Goal: Communication & Community: Answer question/provide support

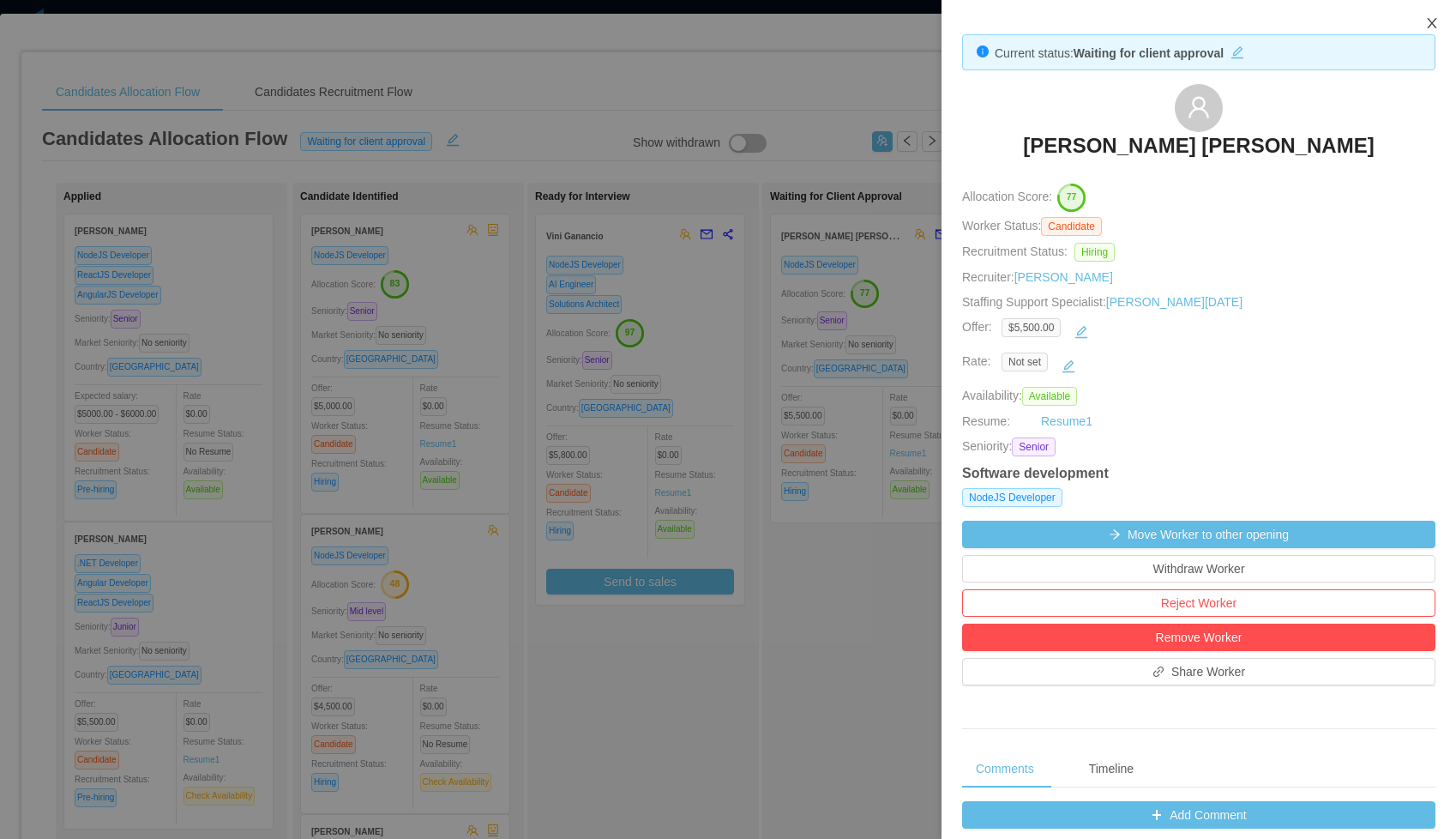
scroll to position [0, 184]
click at [1435, 19] on icon "icon: close" at bounding box center [1432, 23] width 9 height 10
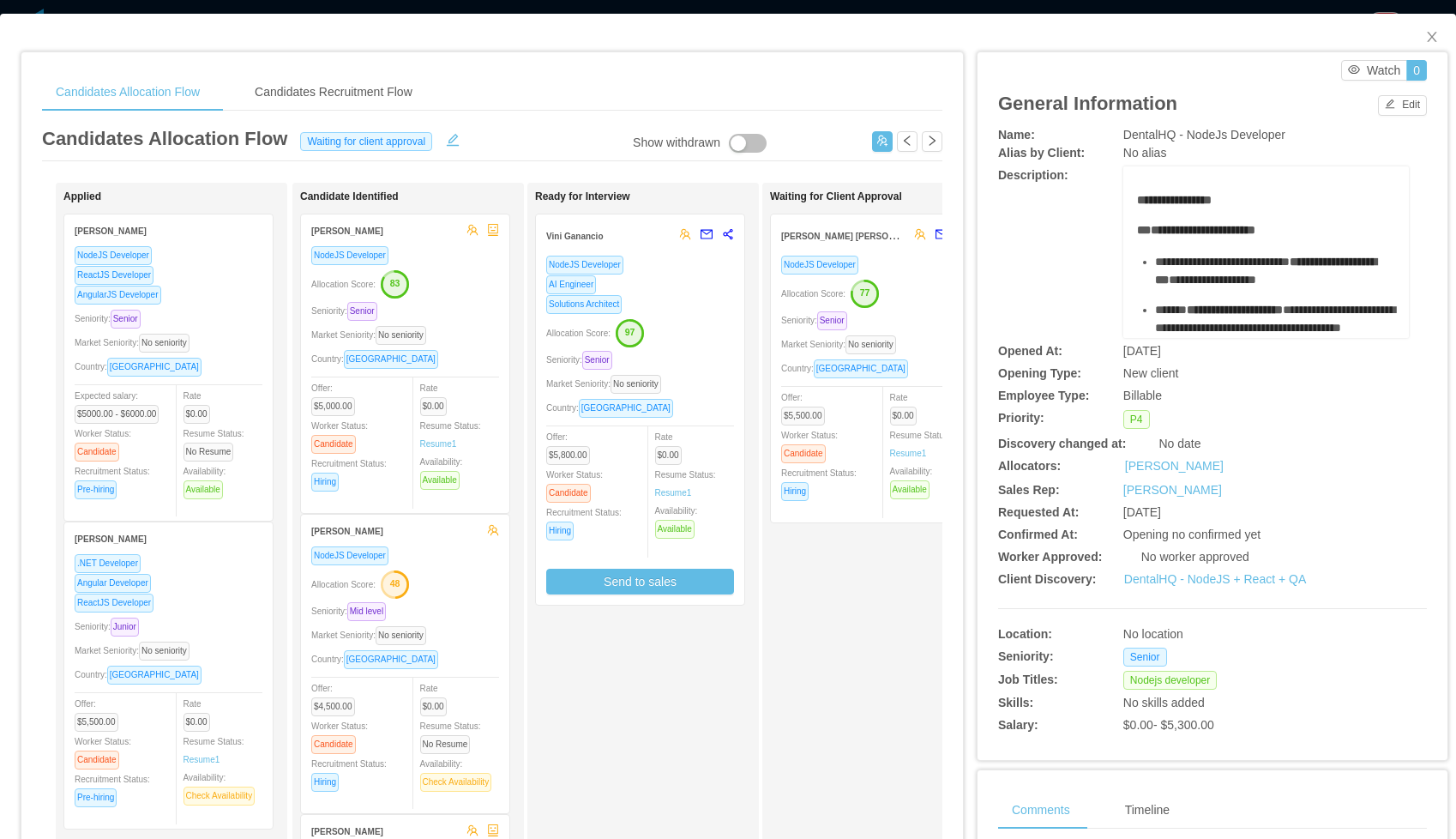
scroll to position [9, 0]
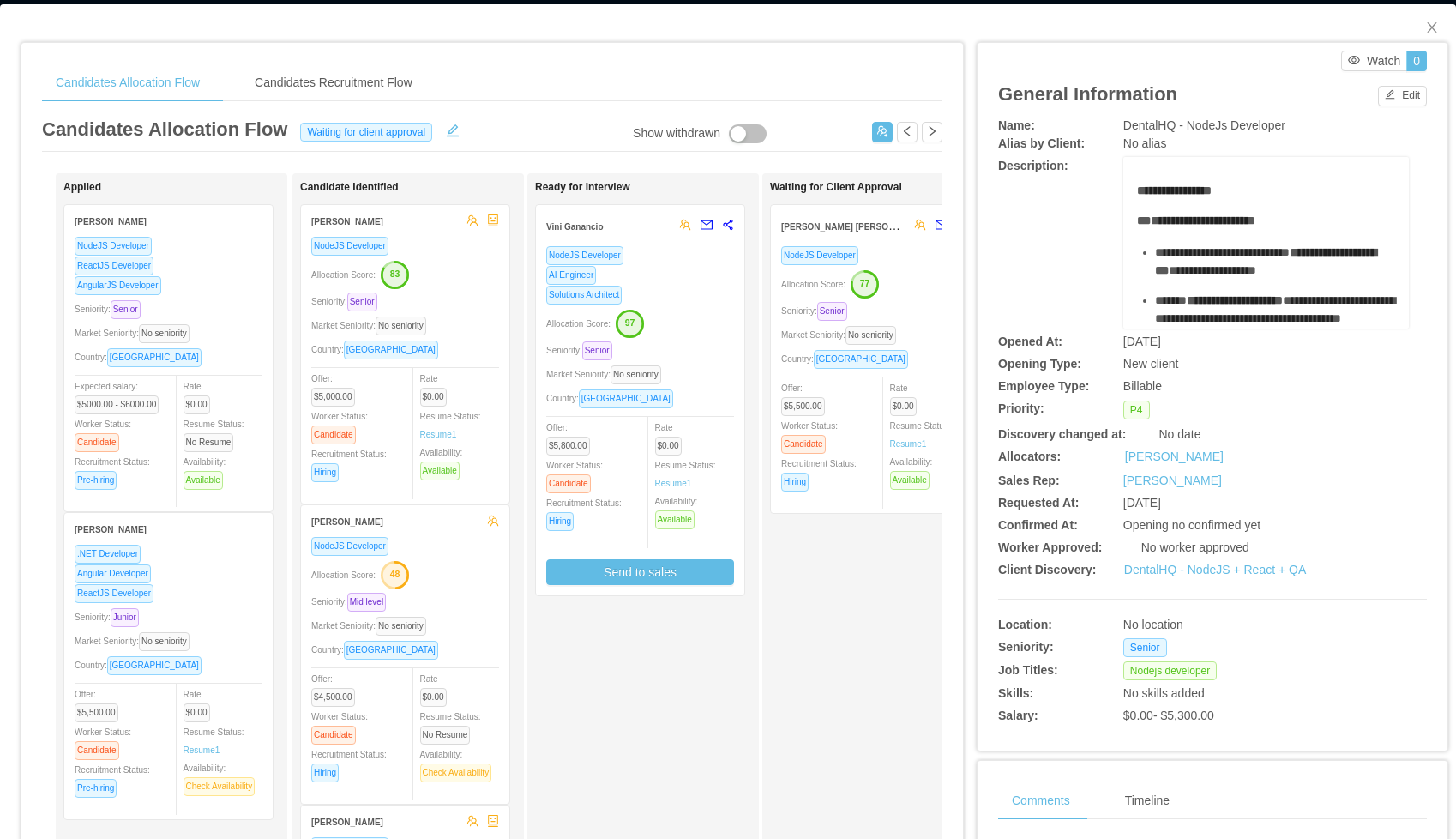
click at [905, 256] on div "NodeJS Developer" at bounding box center [875, 255] width 188 height 20
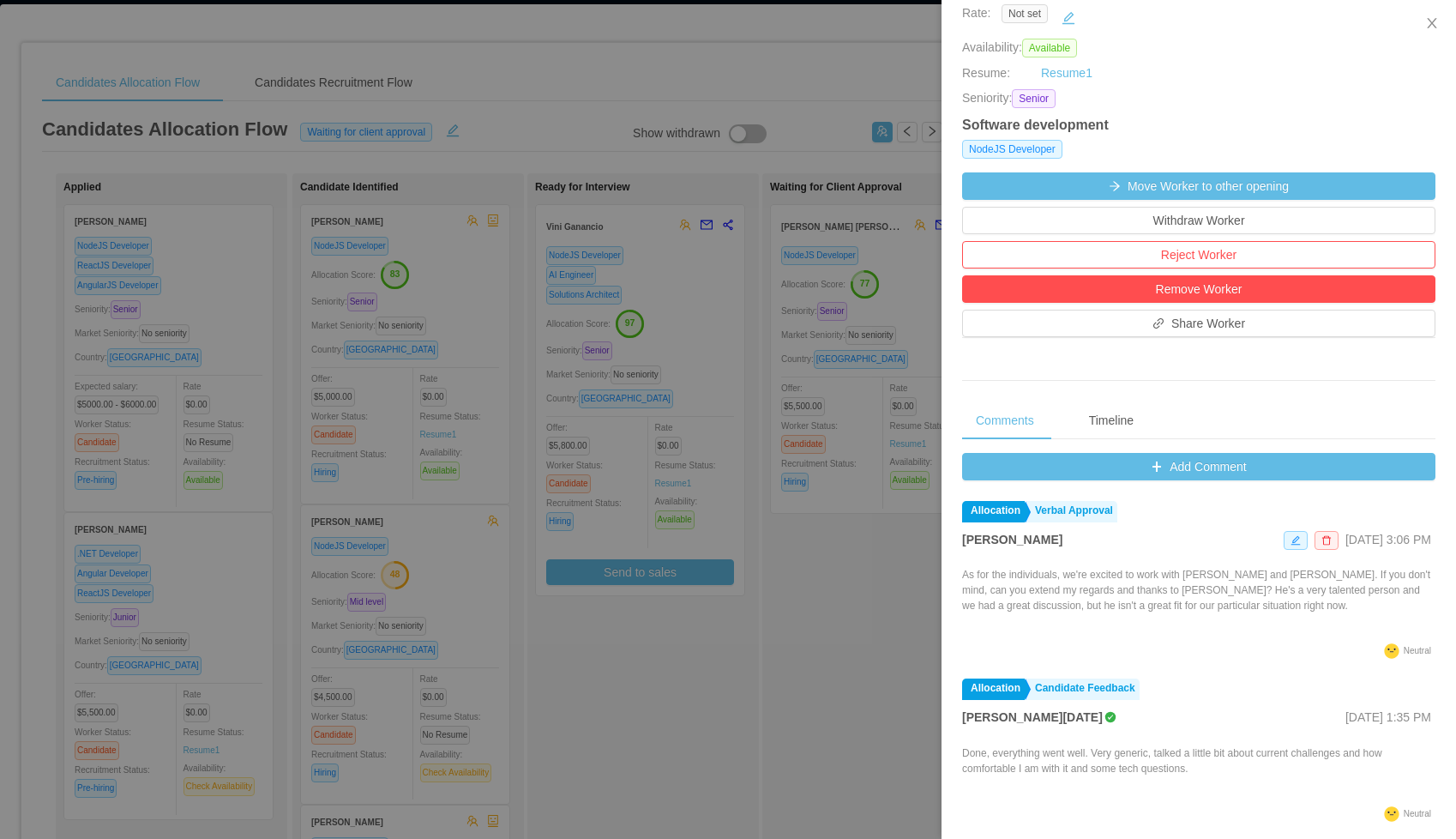
scroll to position [349, 0]
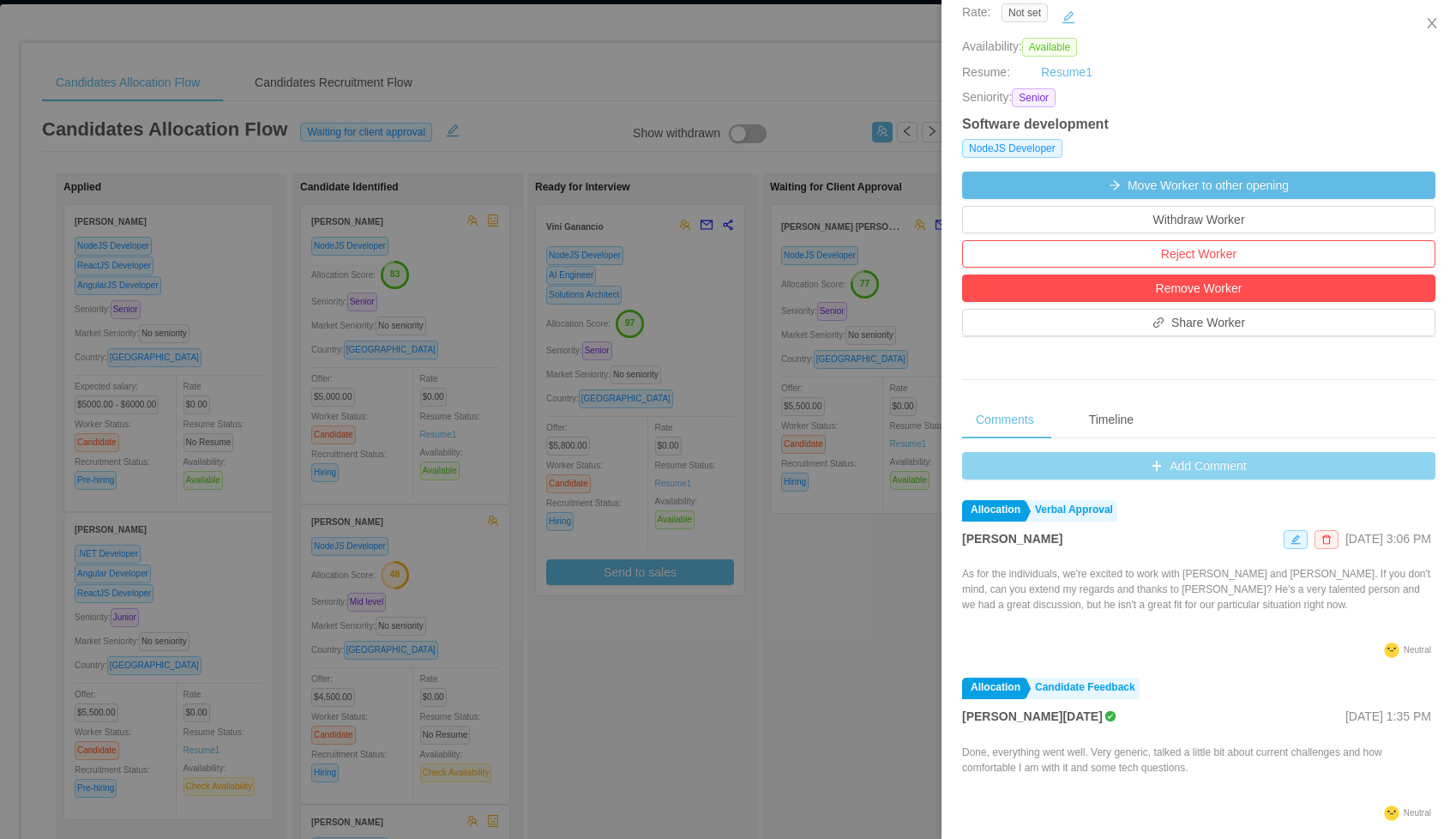
click at [1172, 463] on button "Add Comment" at bounding box center [1198, 465] width 473 height 27
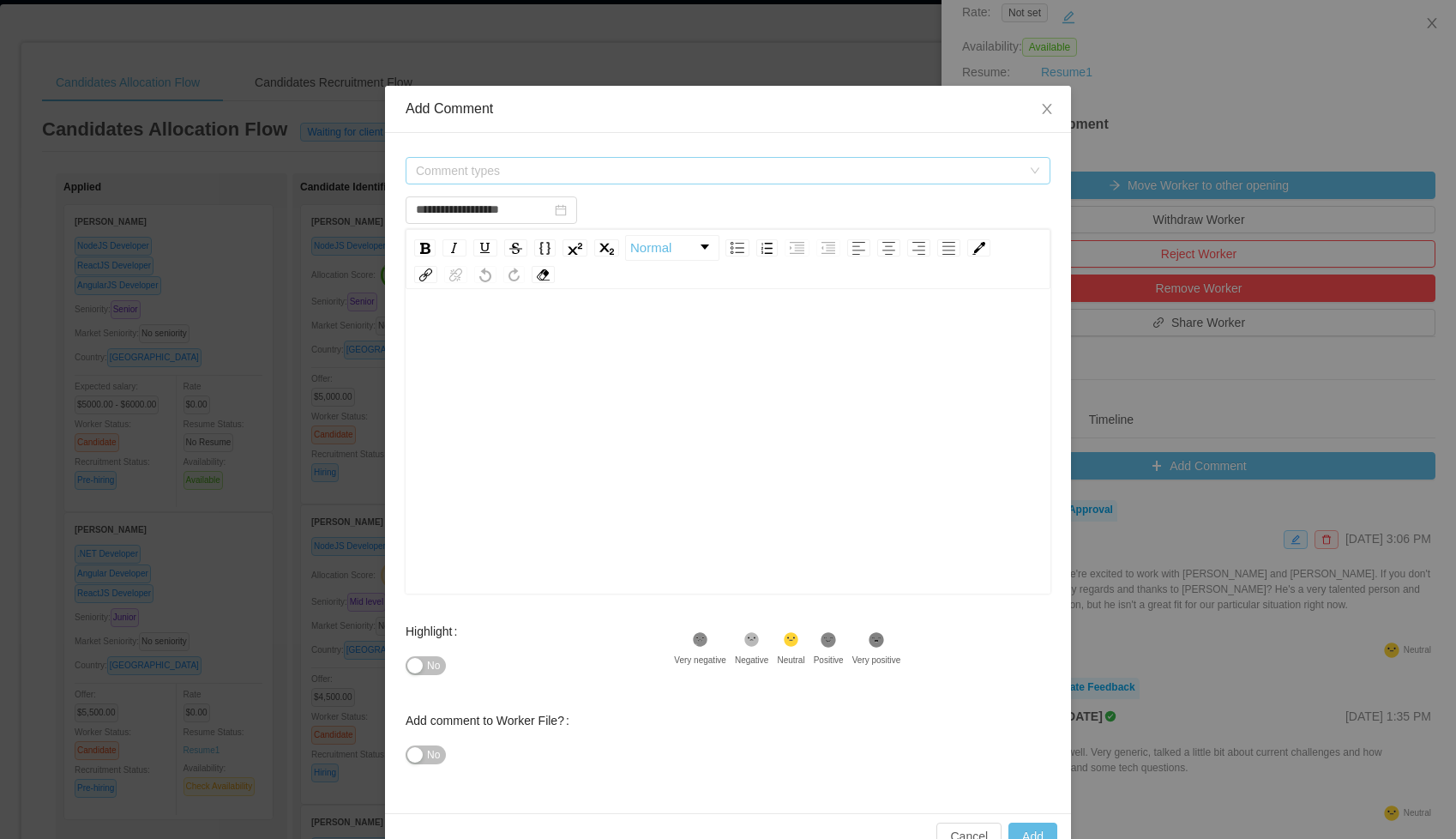
click at [601, 176] on span "Comment types" at bounding box center [718, 170] width 605 height 17
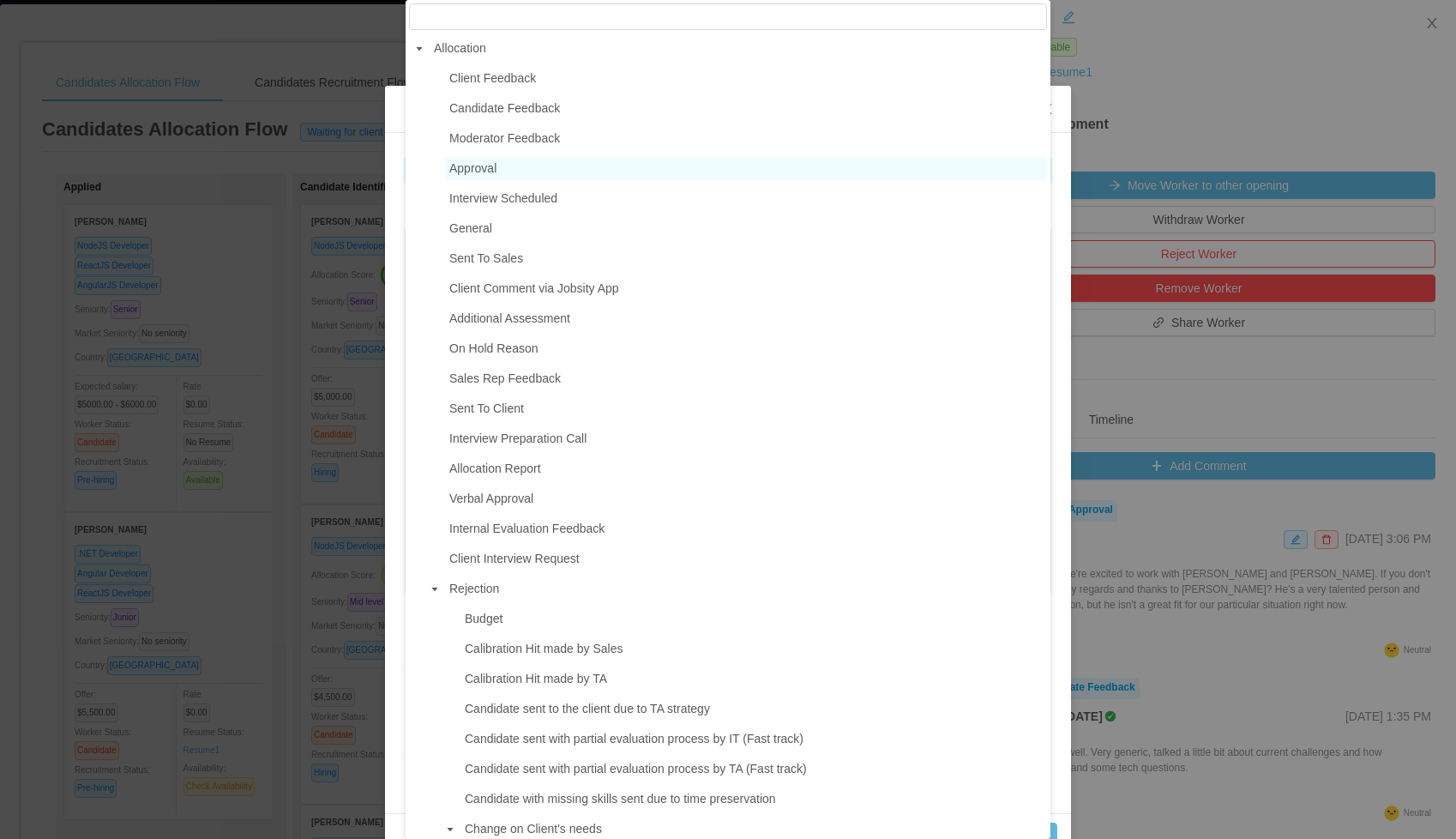
click at [486, 167] on span "Approval" at bounding box center [472, 167] width 47 height 14
type input "**********"
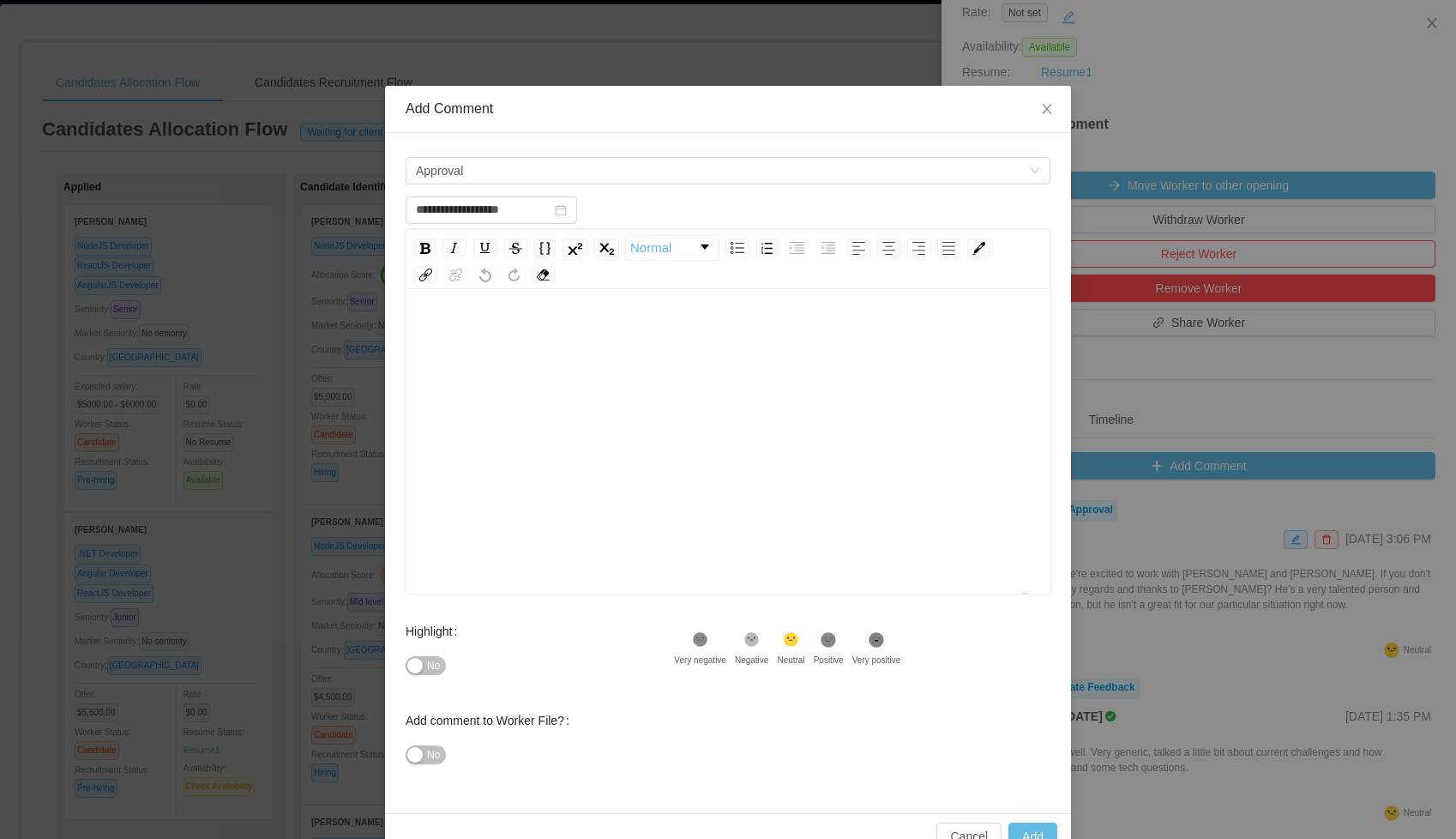
click at [528, 357] on div "To enrich screen reader interactions, please activate Accessibility in Grammarl…" at bounding box center [728, 469] width 618 height 300
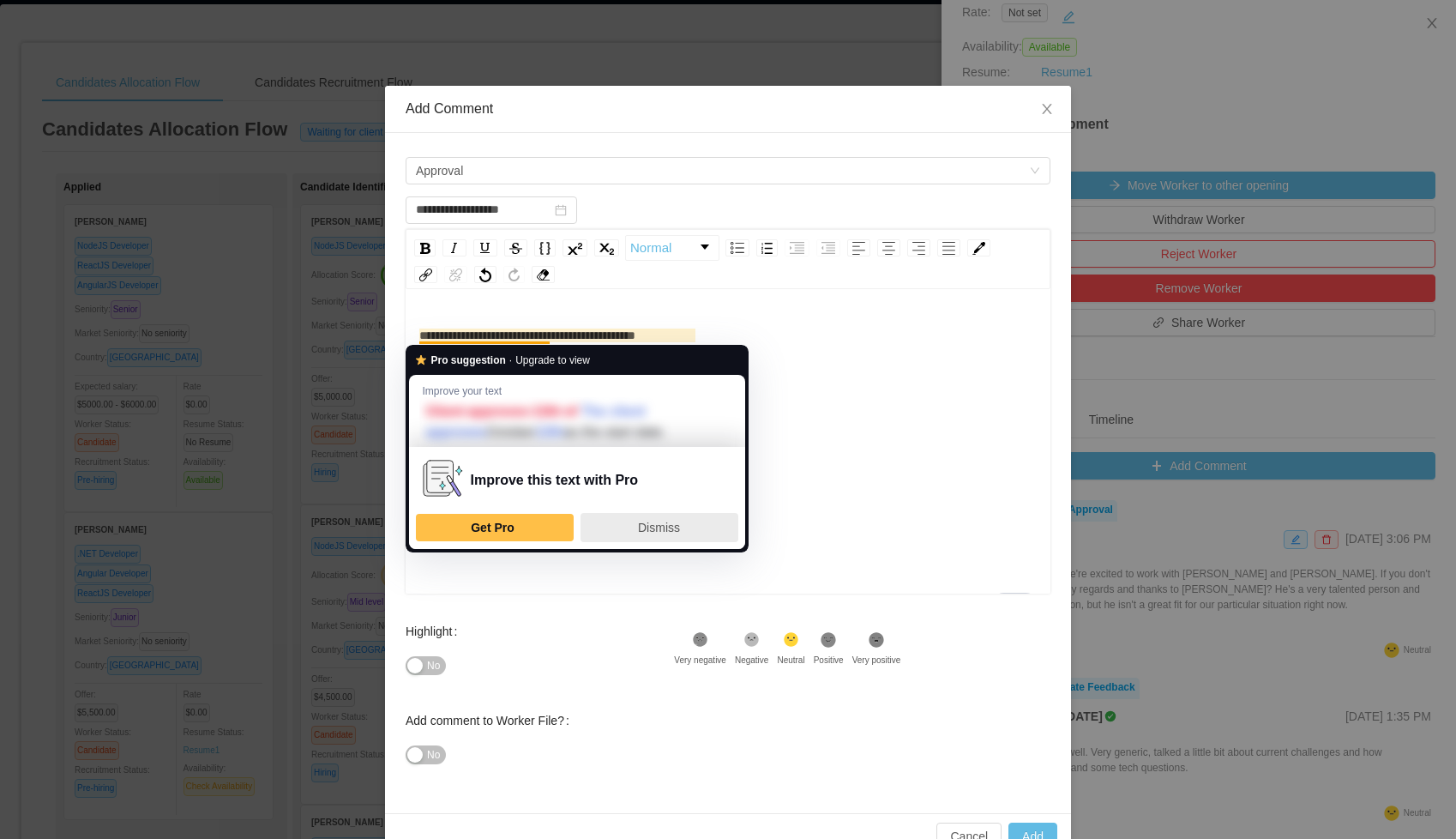
click at [647, 530] on span "Dismiss" at bounding box center [659, 527] width 42 height 14
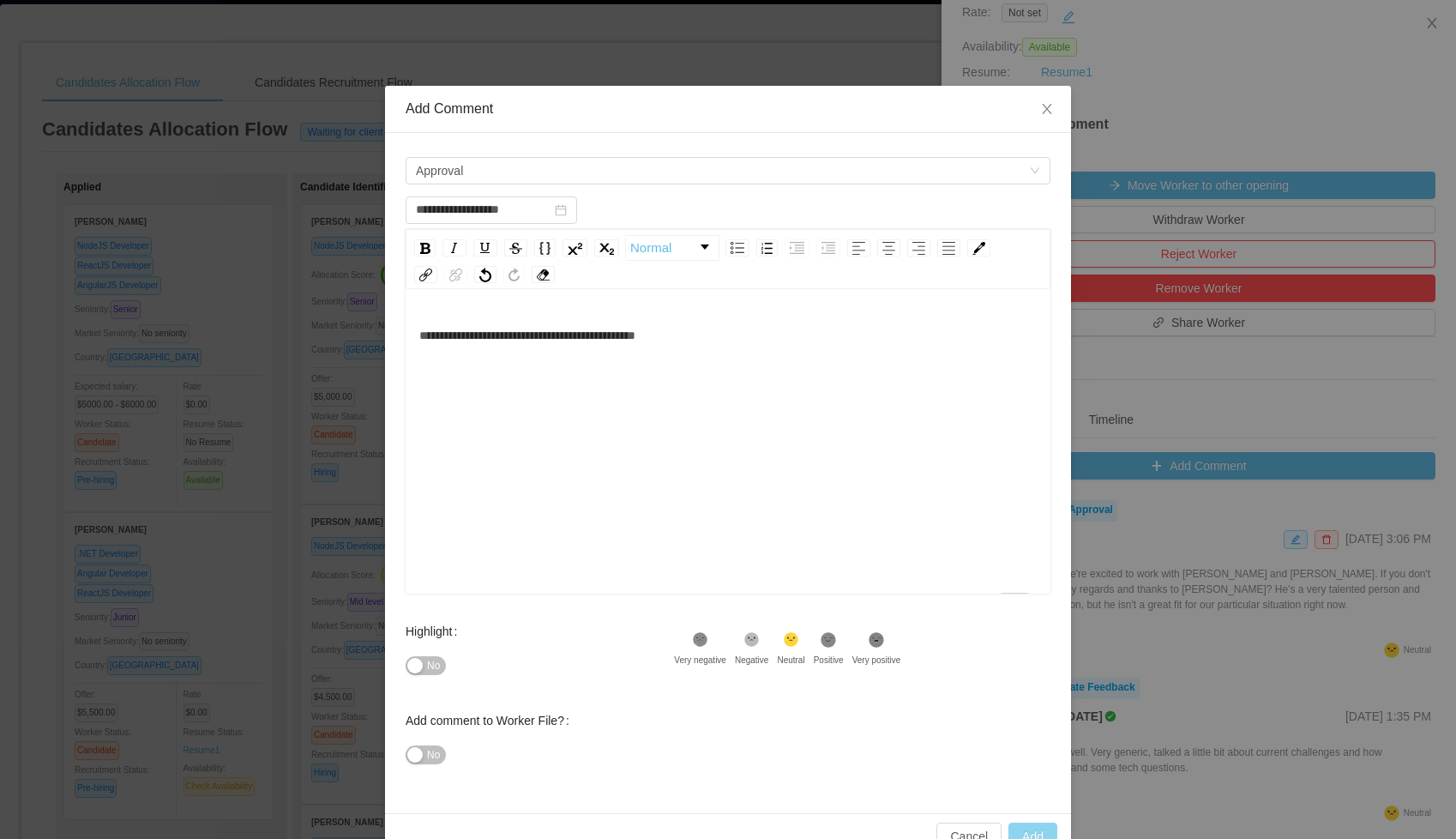
click at [1024, 829] on button "Add" at bounding box center [1033, 836] width 49 height 27
type input "**********"
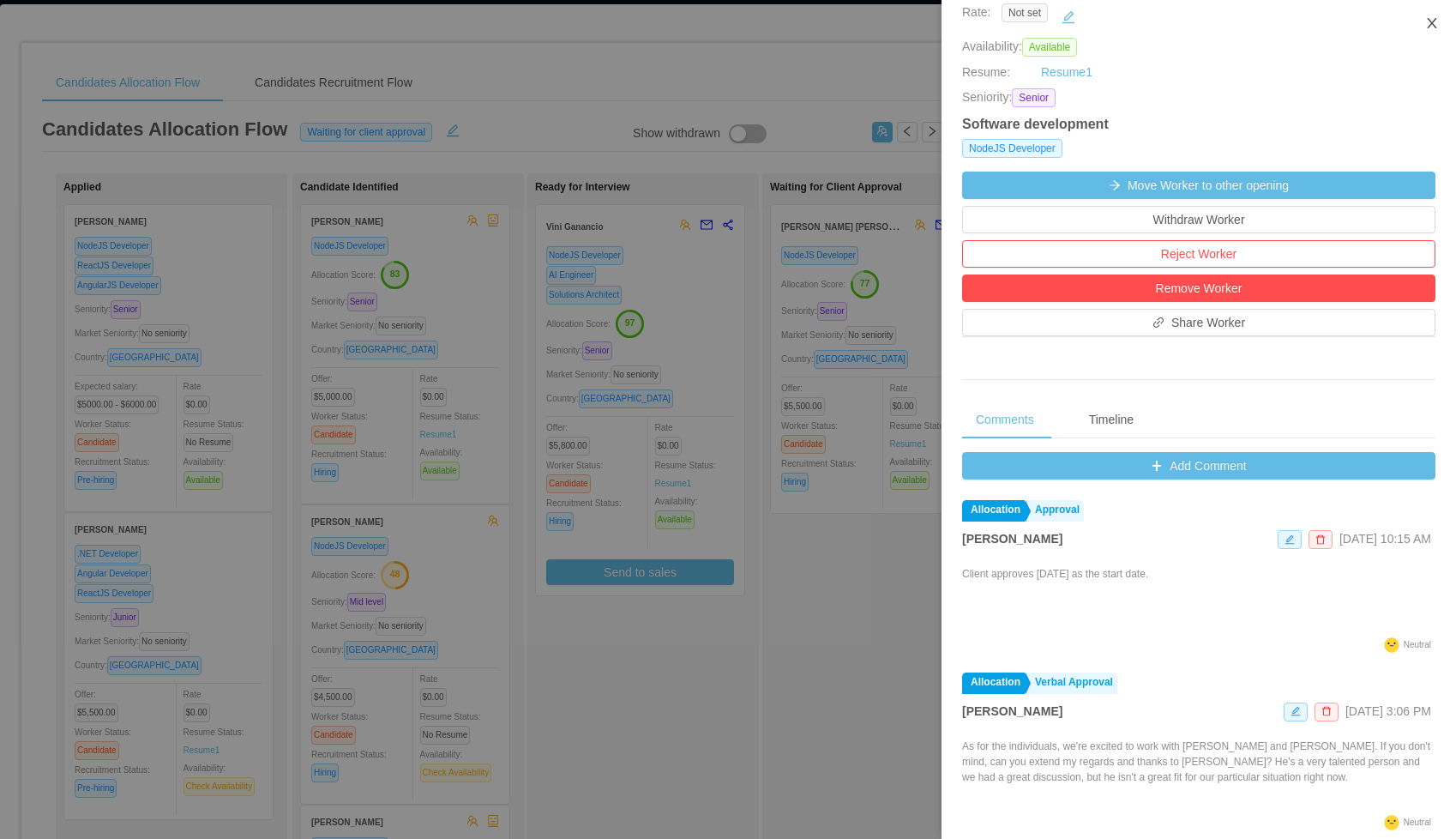
click at [1432, 22] on icon "icon: close" at bounding box center [1432, 23] width 14 height 14
